Goal: Information Seeking & Learning: Check status

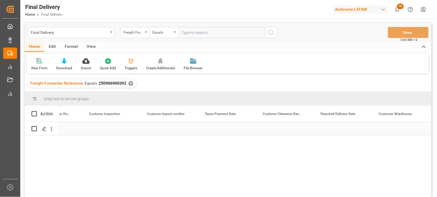
scroll to position [0, 615]
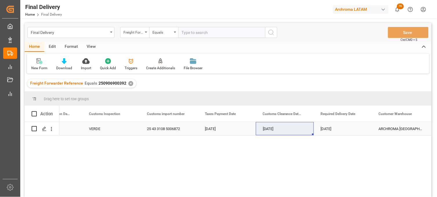
click at [166, 130] on div "25 43 3108 5006872" at bounding box center [169, 128] width 58 height 13
click at [131, 34] on div "Freight Forwarder Reference" at bounding box center [133, 31] width 20 height 7
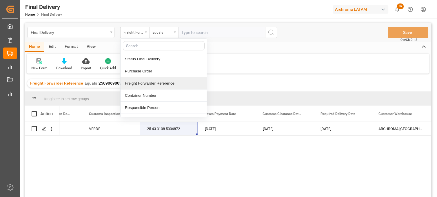
click at [111, 82] on span "250906900392" at bounding box center [112, 83] width 28 height 5
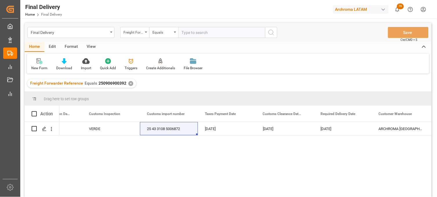
click at [129, 83] on div "✕" at bounding box center [130, 83] width 5 height 5
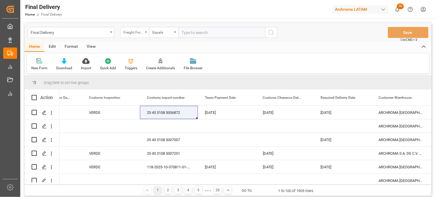
click at [140, 32] on div "Freight Forwarder Reference" at bounding box center [133, 31] width 20 height 7
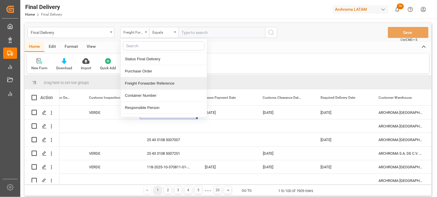
click at [156, 83] on div "Freight Forwarder Reference" at bounding box center [163, 83] width 86 height 12
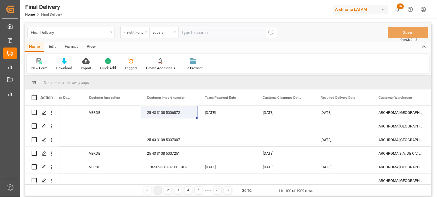
click at [190, 34] on input "text" at bounding box center [221, 32] width 87 height 11
paste input "250915080083"
type input "250915080083"
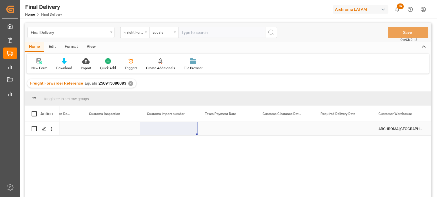
click at [99, 131] on div "Press SPACE to select this row." at bounding box center [111, 128] width 58 height 13
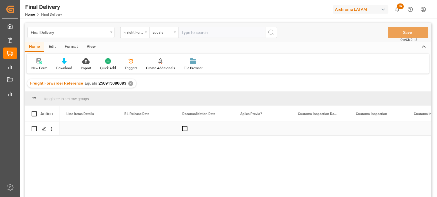
scroll to position [0, 348]
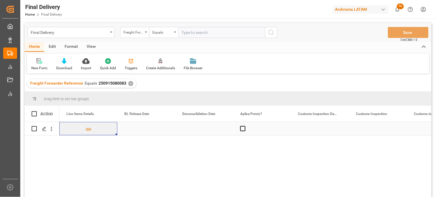
click at [137, 129] on div "Press SPACE to select this row." at bounding box center [146, 128] width 58 height 13
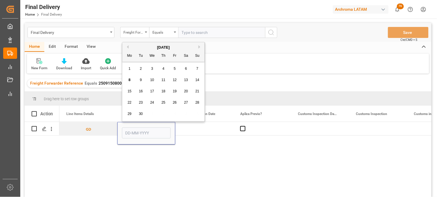
click at [129, 79] on span "8" at bounding box center [130, 80] width 2 height 4
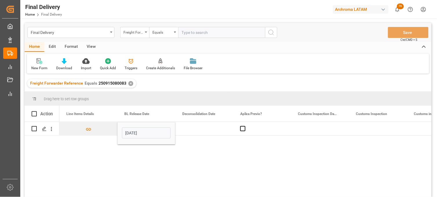
type input "[DATE]"
click at [193, 128] on div "Press SPACE to select this row." at bounding box center [204, 128] width 58 height 13
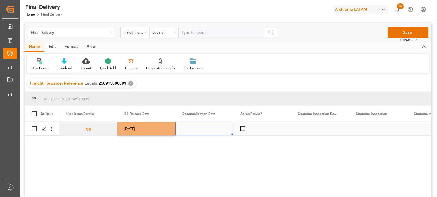
click at [193, 128] on div "Press SPACE to select this row." at bounding box center [204, 128] width 58 height 13
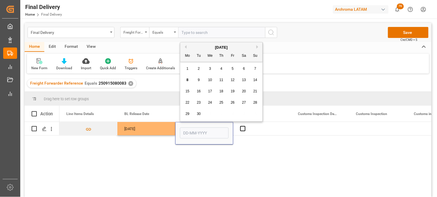
click at [244, 69] on span "6" at bounding box center [244, 69] width 2 height 4
type input "[DATE]"
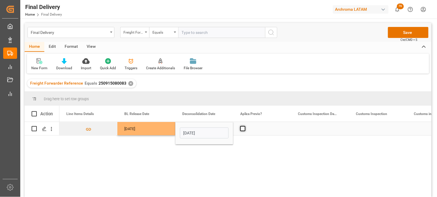
click at [242, 129] on span "Press SPACE to select this row." at bounding box center [242, 128] width 5 height 5
click at [244, 126] on input "Press SPACE to select this row." at bounding box center [244, 126] width 0 height 0
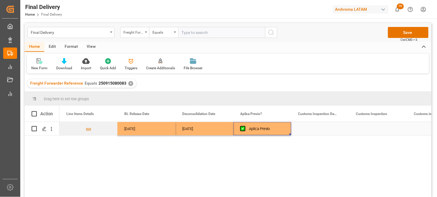
click at [313, 128] on div "Press SPACE to select this row." at bounding box center [320, 128] width 58 height 13
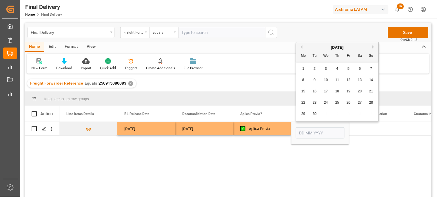
click at [326, 81] on span "10" at bounding box center [326, 80] width 4 height 4
type input "[DATE]"
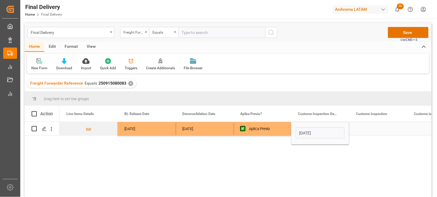
click at [365, 130] on div "Press SPACE to select this row." at bounding box center [378, 128] width 58 height 13
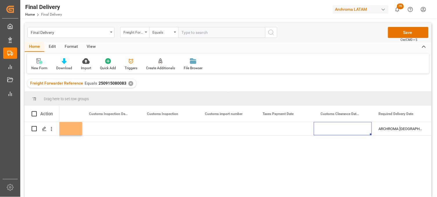
scroll to position [0, 615]
click at [334, 128] on div "Press SPACE to select this row." at bounding box center [343, 128] width 58 height 13
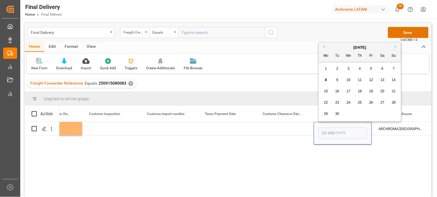
click at [371, 82] on div "12" at bounding box center [371, 80] width 7 height 7
type input "[DATE]"
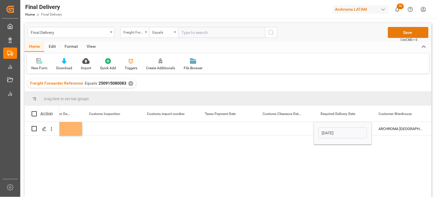
click at [396, 33] on button "Save" at bounding box center [408, 32] width 41 height 11
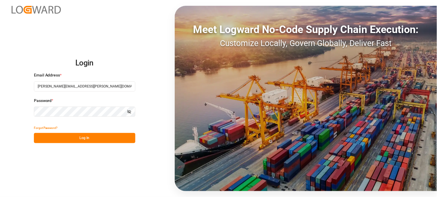
click at [117, 136] on button "Log In" at bounding box center [84, 138] width 101 height 10
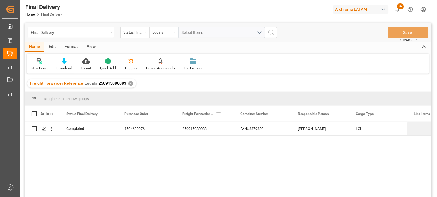
click at [128, 83] on div "✕" at bounding box center [130, 83] width 5 height 5
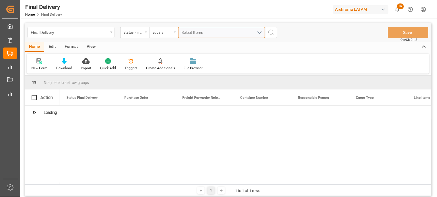
click at [185, 33] on span "Select Items" at bounding box center [194, 32] width 25 height 5
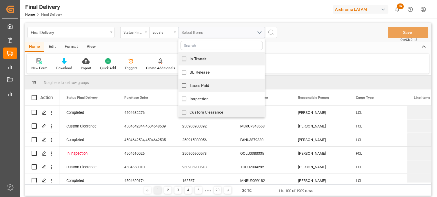
click at [133, 34] on div "Status Final Delivery" at bounding box center [133, 31] width 20 height 7
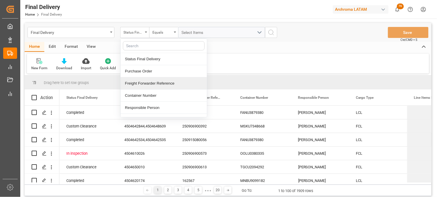
drag, startPoint x: 149, startPoint y: 84, endPoint x: 160, endPoint y: 67, distance: 19.5
click at [149, 83] on div "Freight Forwarder Reference" at bounding box center [163, 83] width 86 height 12
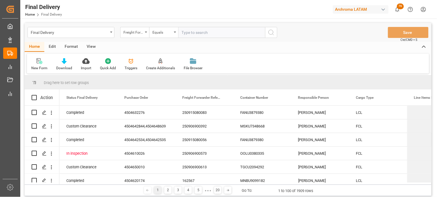
click at [183, 31] on input "text" at bounding box center [221, 32] width 87 height 11
type input "250915080091"
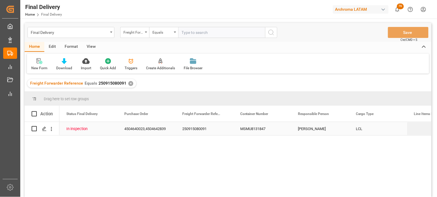
click at [256, 129] on div "MSMU8131847" at bounding box center [262, 128] width 58 height 13
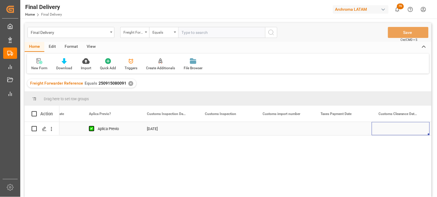
scroll to position [0, 557]
click at [279, 131] on div "Press SPACE to select this row." at bounding box center [285, 128] width 58 height 13
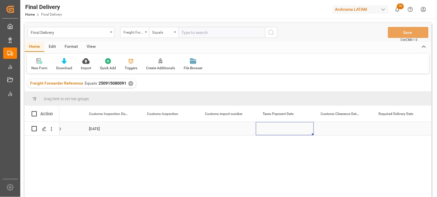
click at [279, 131] on div "Press SPACE to select this row." at bounding box center [285, 128] width 58 height 13
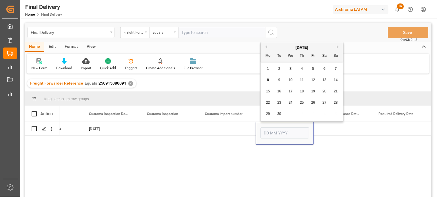
click at [267, 80] on span "8" at bounding box center [268, 80] width 2 height 4
type input "[DATE]"
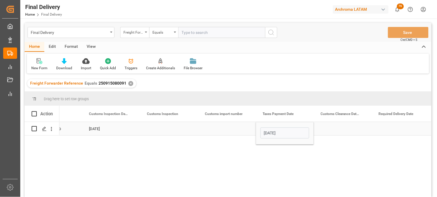
click at [225, 126] on div "Press SPACE to select this row." at bounding box center [227, 128] width 58 height 13
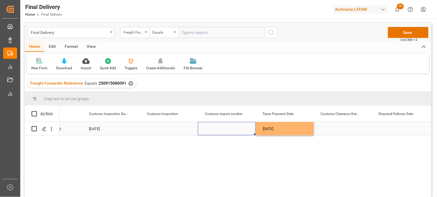
click at [222, 128] on div "Press SPACE to select this row." at bounding box center [227, 128] width 58 height 13
click at [222, 128] on input "Press SPACE to select this row." at bounding box center [226, 132] width 49 height 11
paste input "5007033"
type input "25 43 3108 5007033"
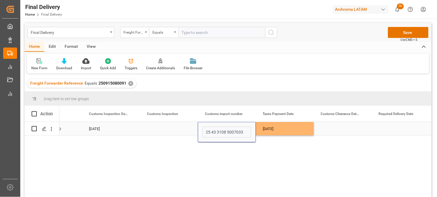
click at [261, 130] on div "[DATE]" at bounding box center [285, 128] width 58 height 13
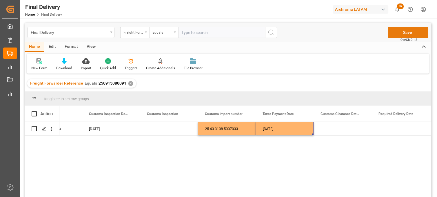
click at [404, 30] on button "Save" at bounding box center [408, 32] width 41 height 11
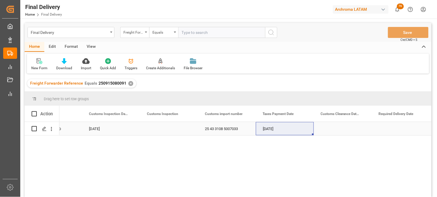
click at [231, 131] on div "25 43 3108 5007033" at bounding box center [227, 128] width 58 height 13
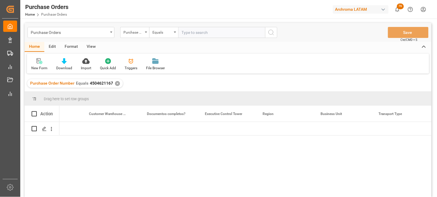
scroll to position [0, 1078]
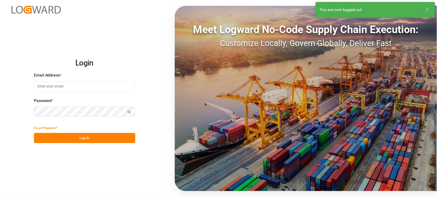
type input "[PERSON_NAME][EMAIL_ADDRESS][PERSON_NAME][DOMAIN_NAME]"
click at [96, 139] on button "Log In" at bounding box center [84, 138] width 101 height 10
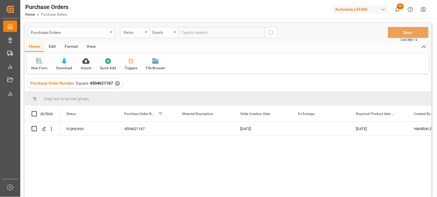
click at [117, 83] on div "✕" at bounding box center [117, 83] width 5 height 5
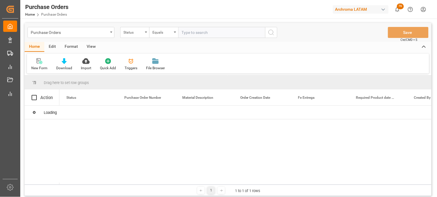
click at [144, 34] on div "Status" at bounding box center [134, 32] width 29 height 11
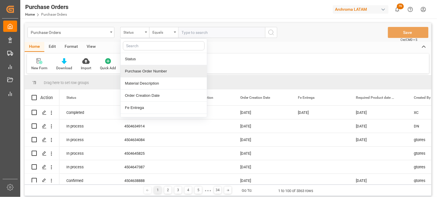
click at [144, 73] on div "Purchase Order Number" at bounding box center [163, 71] width 86 height 12
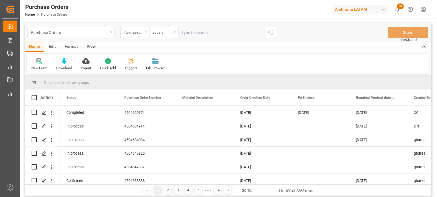
click at [186, 28] on input "text" at bounding box center [221, 32] width 87 height 11
paste input "4504653869"
type input "4504653869"
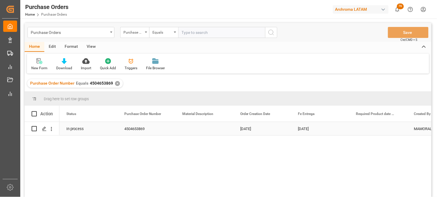
click at [248, 130] on div "[DATE]" at bounding box center [262, 128] width 58 height 13
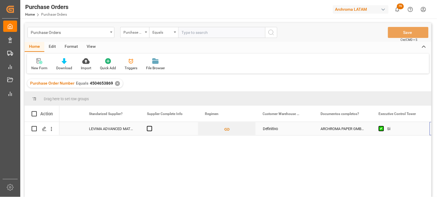
scroll to position [0, 904]
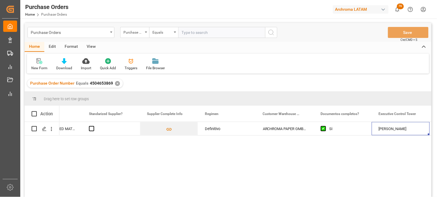
click at [116, 83] on div "✕" at bounding box center [117, 83] width 5 height 5
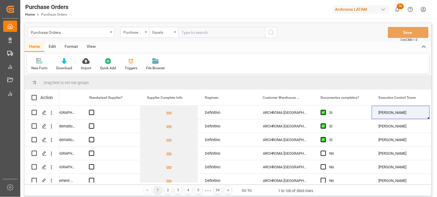
click at [179, 31] on input "text" at bounding box center [221, 32] width 87 height 11
paste input "4504661242"
type input "4504661242"
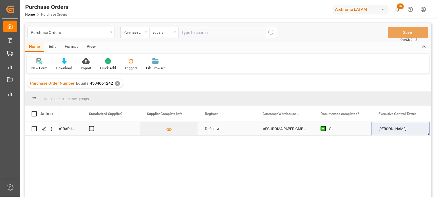
click at [210, 128] on div "Definitivo" at bounding box center [227, 128] width 44 height 13
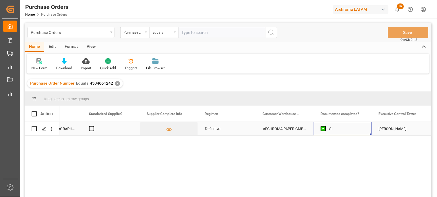
scroll to position [0, 1194]
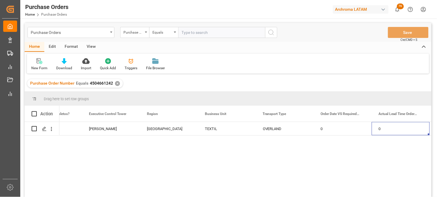
click at [115, 83] on div "✕" at bounding box center [117, 83] width 5 height 5
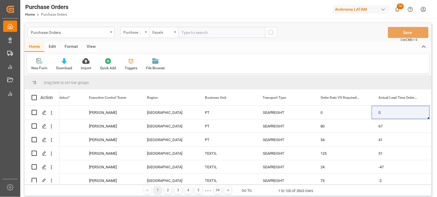
click at [189, 33] on input "text" at bounding box center [221, 32] width 87 height 11
paste input "4504625269"
type input "4504625269"
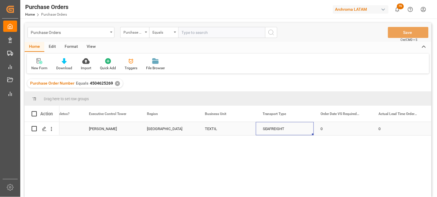
click at [273, 131] on div "SEAFREIGHT" at bounding box center [285, 128] width 44 height 13
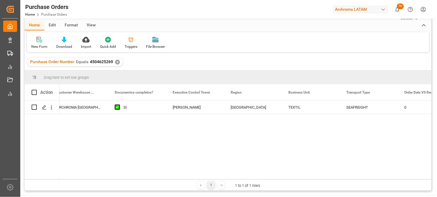
scroll to position [0, 1092]
